Goal: Transaction & Acquisition: Purchase product/service

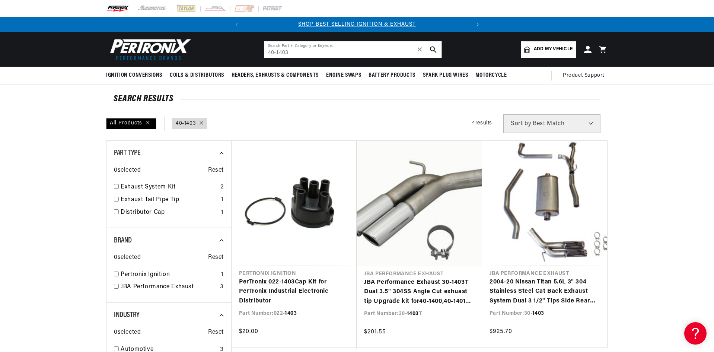
scroll to position [0, 226]
type input "4"
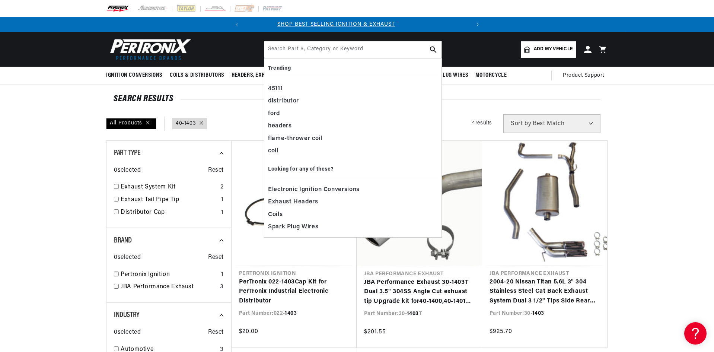
scroll to position [0, 0]
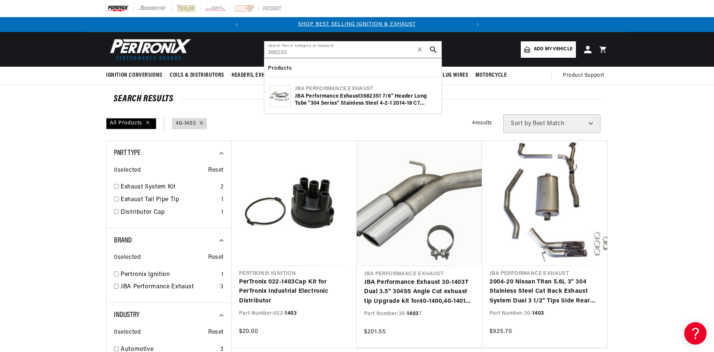
type input "36823S"
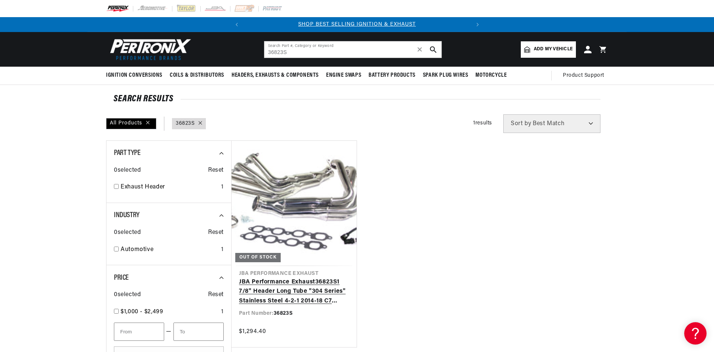
click at [311, 277] on link "JBA Performance Exhaust 36823S 1 7/8" Header Long Tube "304 Series" Stainless S…" at bounding box center [294, 291] width 110 height 29
